Goal: Find specific page/section: Find specific page/section

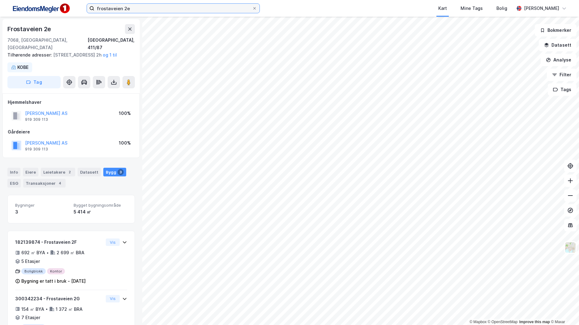
click at [119, 11] on input "frostaveien 2e" at bounding box center [173, 8] width 158 height 9
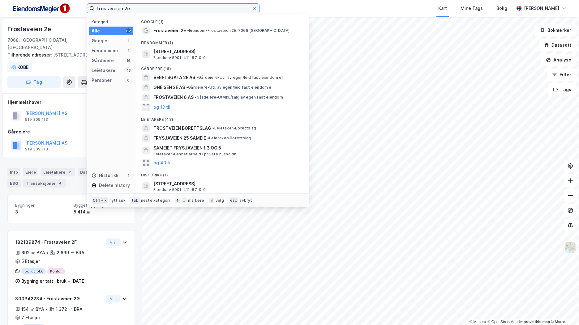
click at [119, 11] on input "frostaveien 2e" at bounding box center [173, 8] width 158 height 9
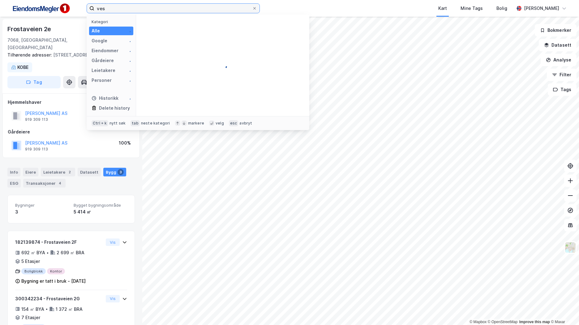
type input "ves"
